Goal: Information Seeking & Learning: Learn about a topic

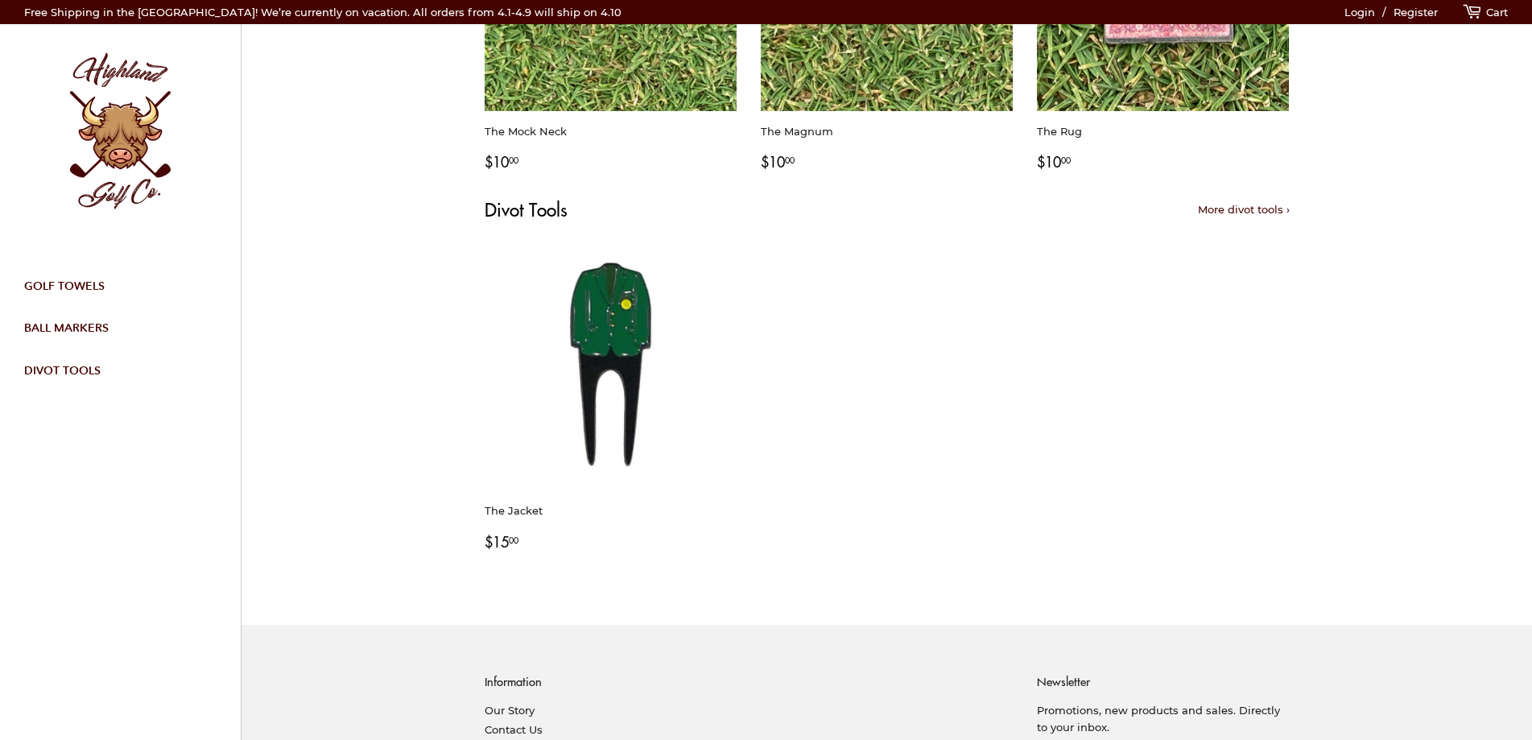
scroll to position [1451, 0]
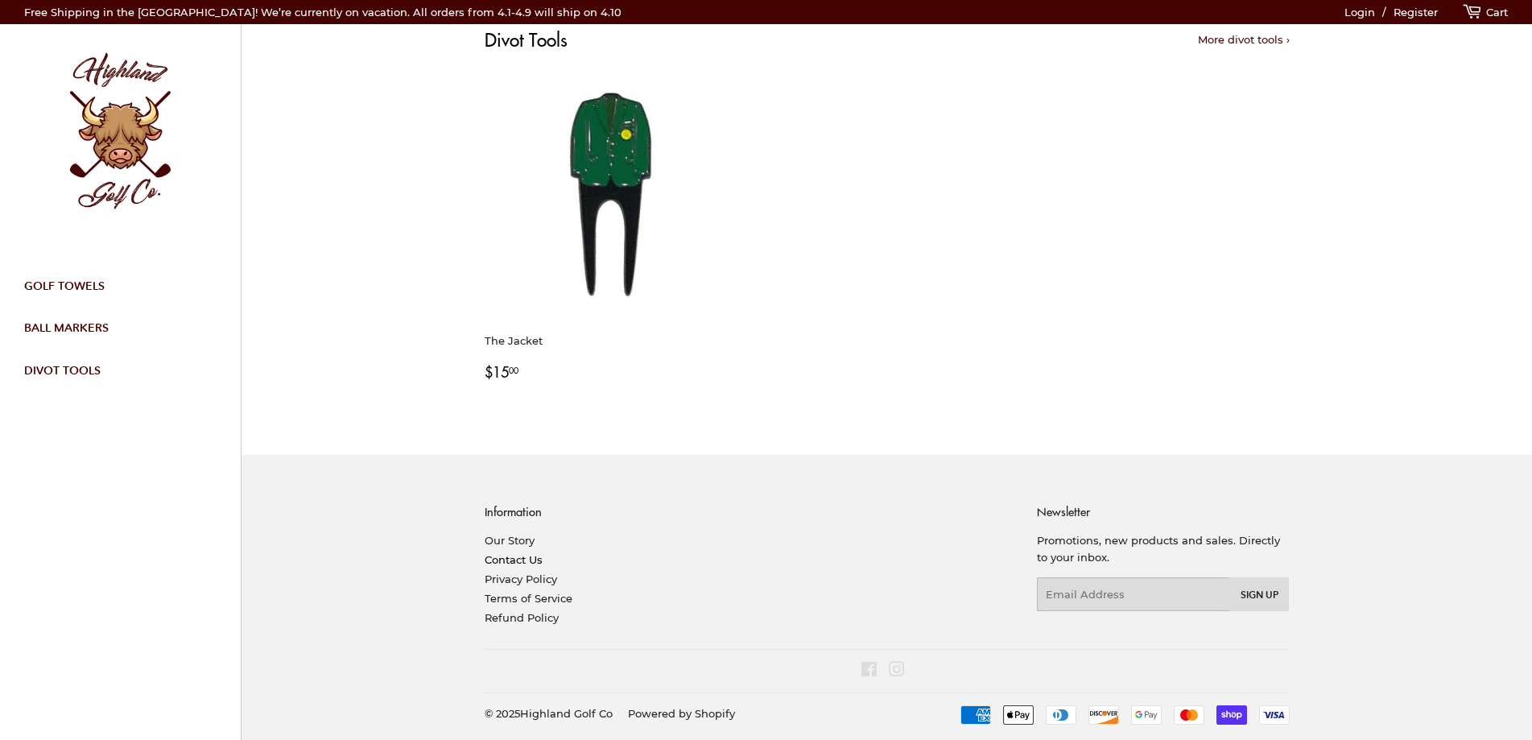
click at [494, 558] on link "Contact Us" at bounding box center [514, 559] width 58 height 13
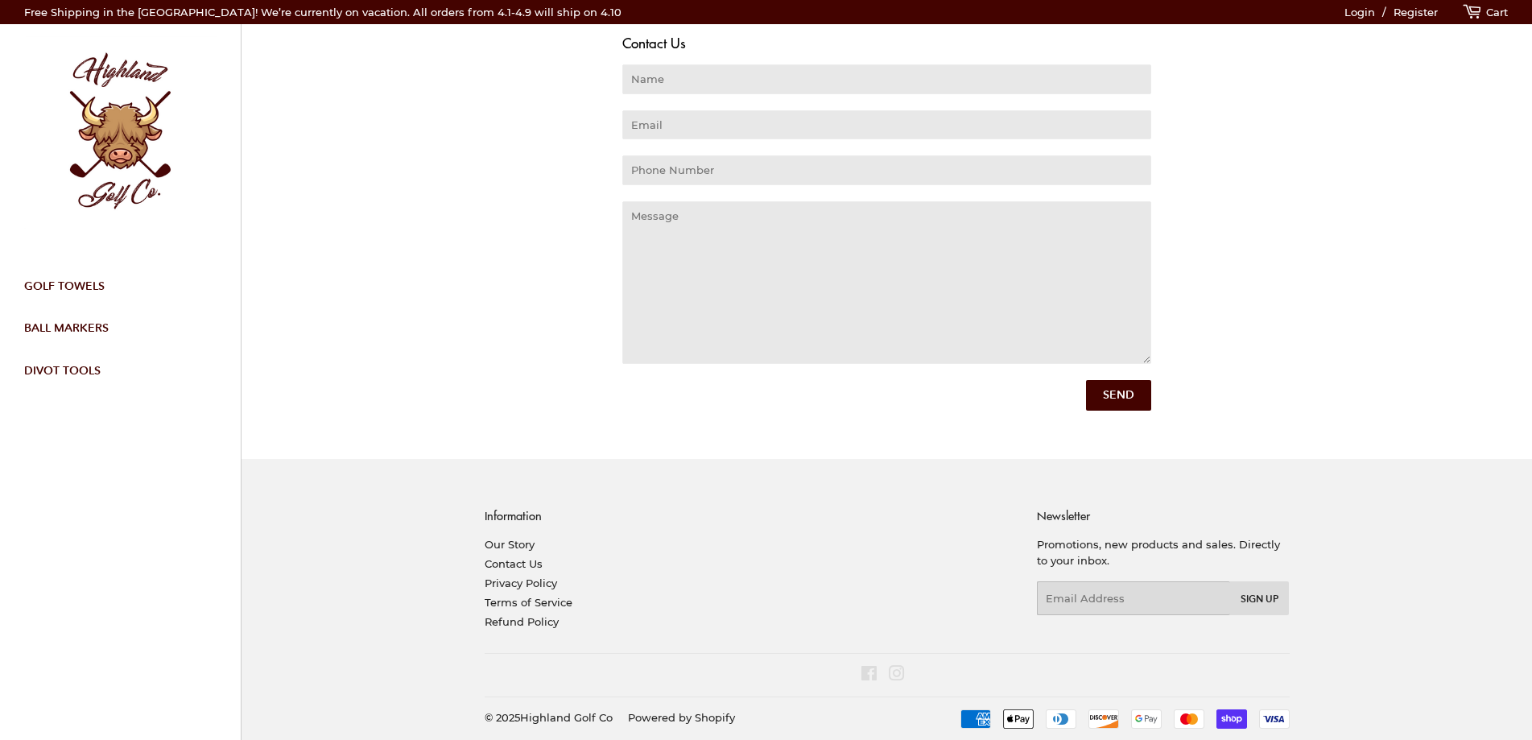
scroll to position [85, 0]
click at [527, 535] on link "Our Story" at bounding box center [510, 540] width 50 height 13
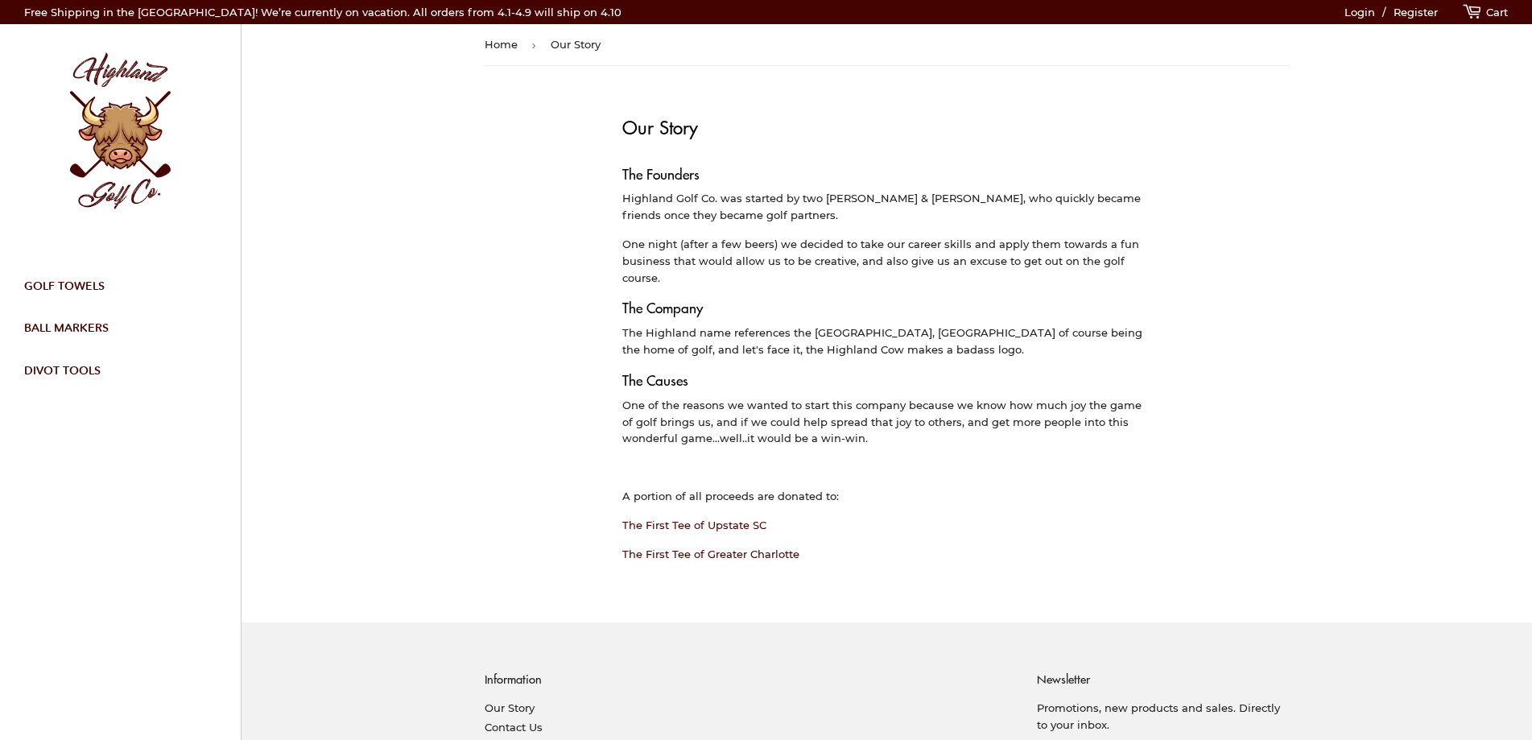
click at [1360, 418] on div "Home › Our Story Our Story The Founders Highland Golf Co. was started by two ne…" at bounding box center [887, 453] width 1291 height 907
click at [1306, 421] on main "Home › Our Story Our Story The Founders Highland Golf Co. was started by two ne…" at bounding box center [887, 311] width 853 height 622
click at [1343, 392] on div "Home › Our Story Our Story The Founders Highland Golf Co. was started by two ne…" at bounding box center [887, 453] width 1291 height 907
